Goal: Check status: Check status

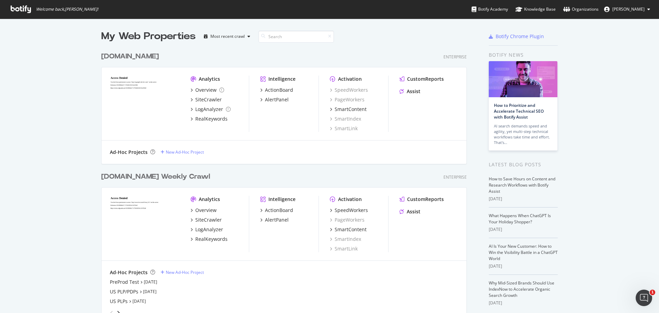
click at [139, 174] on div "[DOMAIN_NAME] Weekly Crawl" at bounding box center [155, 177] width 109 height 10
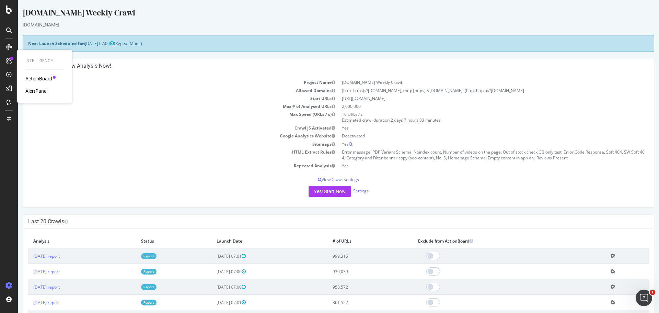
click at [36, 91] on div "AlertPanel" at bounding box center [36, 91] width 22 height 7
